Goal: Transaction & Acquisition: Subscribe to service/newsletter

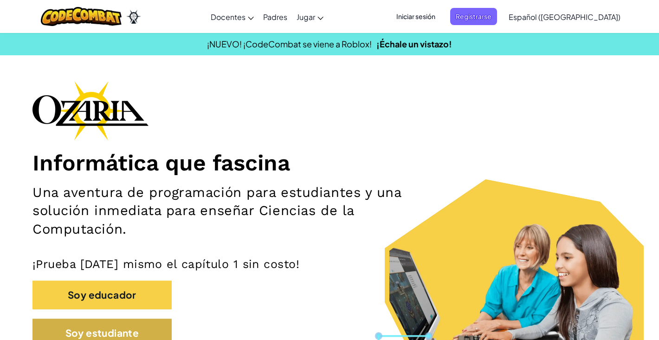
click at [115, 331] on button "Soy estudiante" at bounding box center [101, 332] width 139 height 28
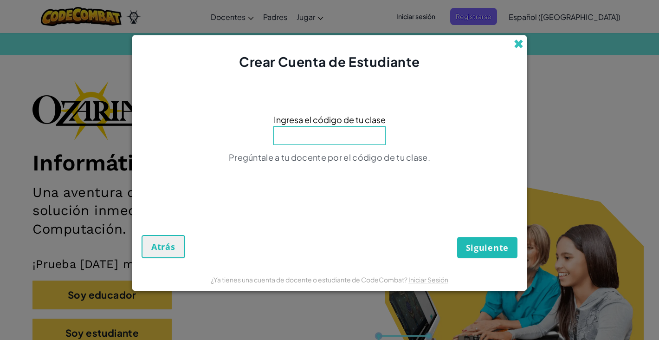
click at [520, 44] on span at bounding box center [519, 44] width 10 height 10
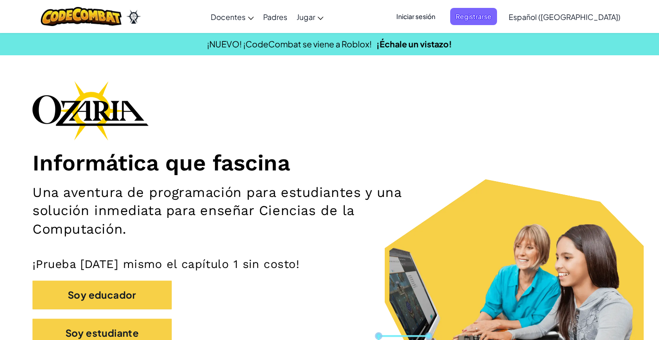
click at [438, 25] on span "Iniciar sesión" at bounding box center [416, 16] width 50 height 17
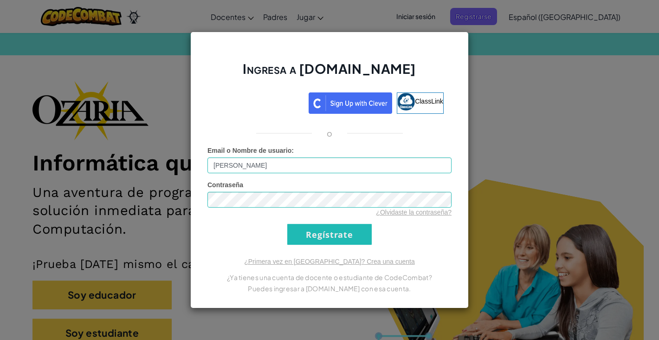
click at [311, 246] on div "Ingresa a [DOMAIN_NAME] ClassLink o Error desconocido. Email o Nombre de usuari…" at bounding box center [329, 170] width 279 height 277
click at [313, 239] on input "Regístrate" at bounding box center [329, 234] width 84 height 21
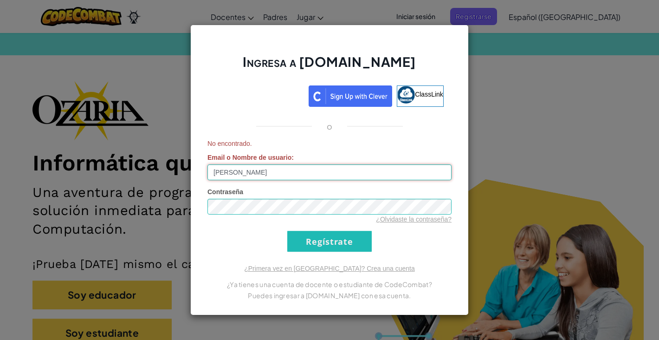
click at [330, 174] on input "[PERSON_NAME]" at bounding box center [330, 172] width 244 height 16
type input "V"
paste input "[EMAIL_ADDRESS][DOMAIN_NAME]"
type input "[EMAIL_ADDRESS][DOMAIN_NAME]"
click at [325, 244] on input "Regístrate" at bounding box center [329, 241] width 84 height 21
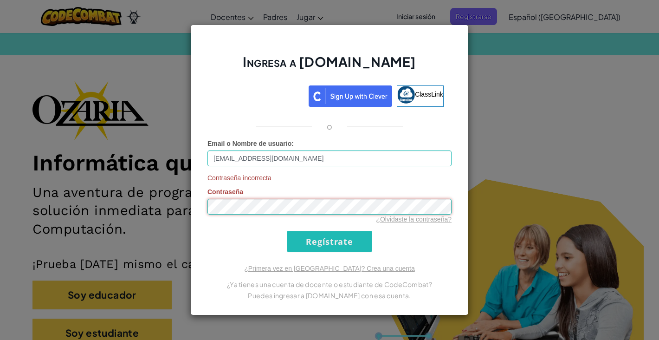
click at [330, 241] on input "Regístrate" at bounding box center [329, 241] width 84 height 21
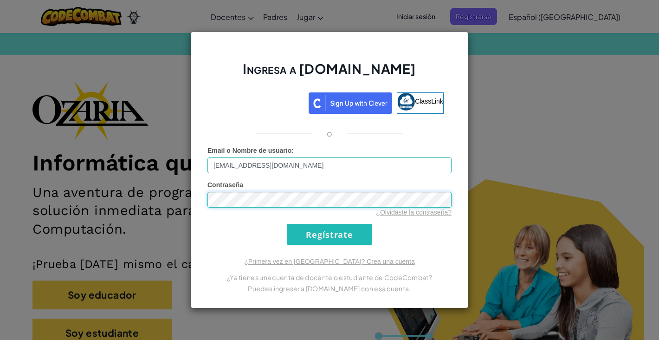
click at [330, 234] on input "Regístrate" at bounding box center [329, 234] width 84 height 21
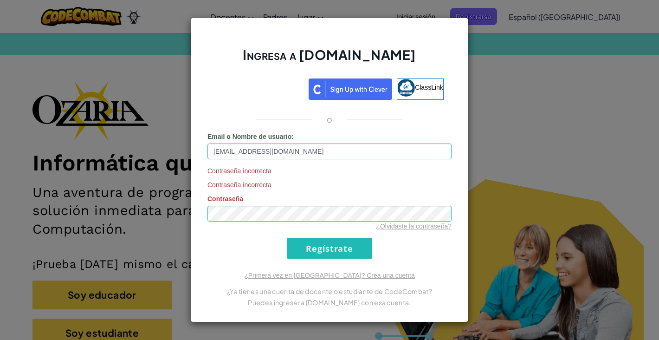
click at [305, 252] on input "Regístrate" at bounding box center [329, 248] width 84 height 21
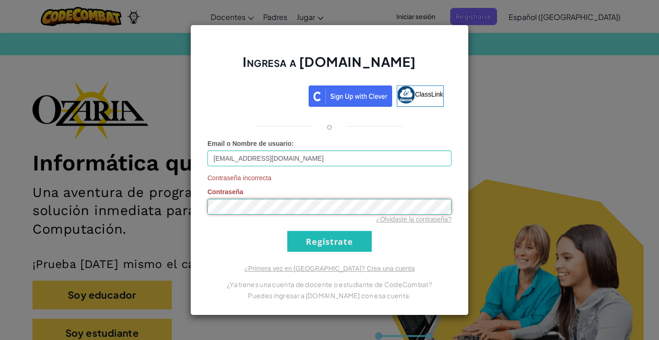
click at [330, 241] on input "Regístrate" at bounding box center [329, 241] width 84 height 21
